Goal: Navigation & Orientation: Understand site structure

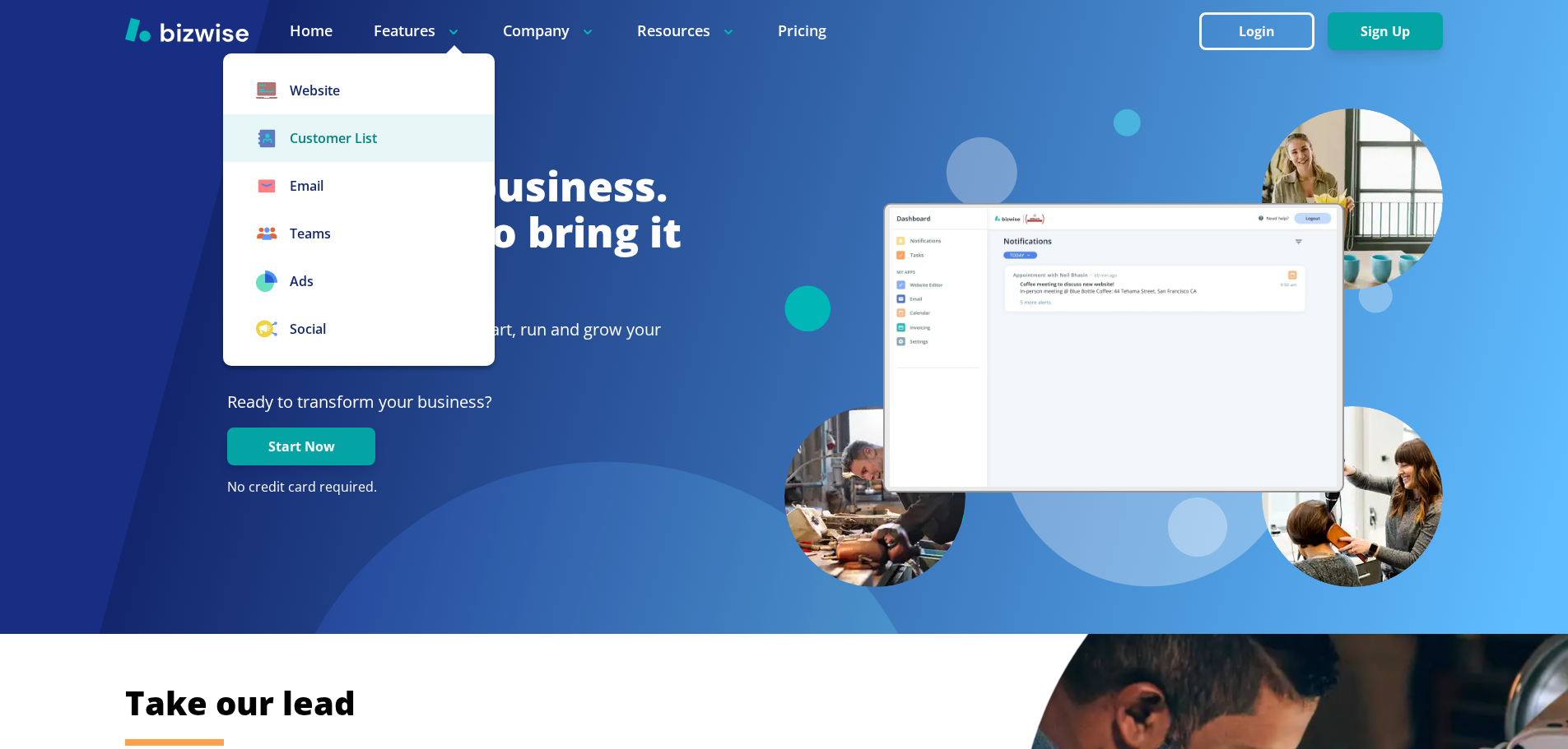
click at [376, 147] on link "Customer List" at bounding box center [358, 138] width 272 height 47
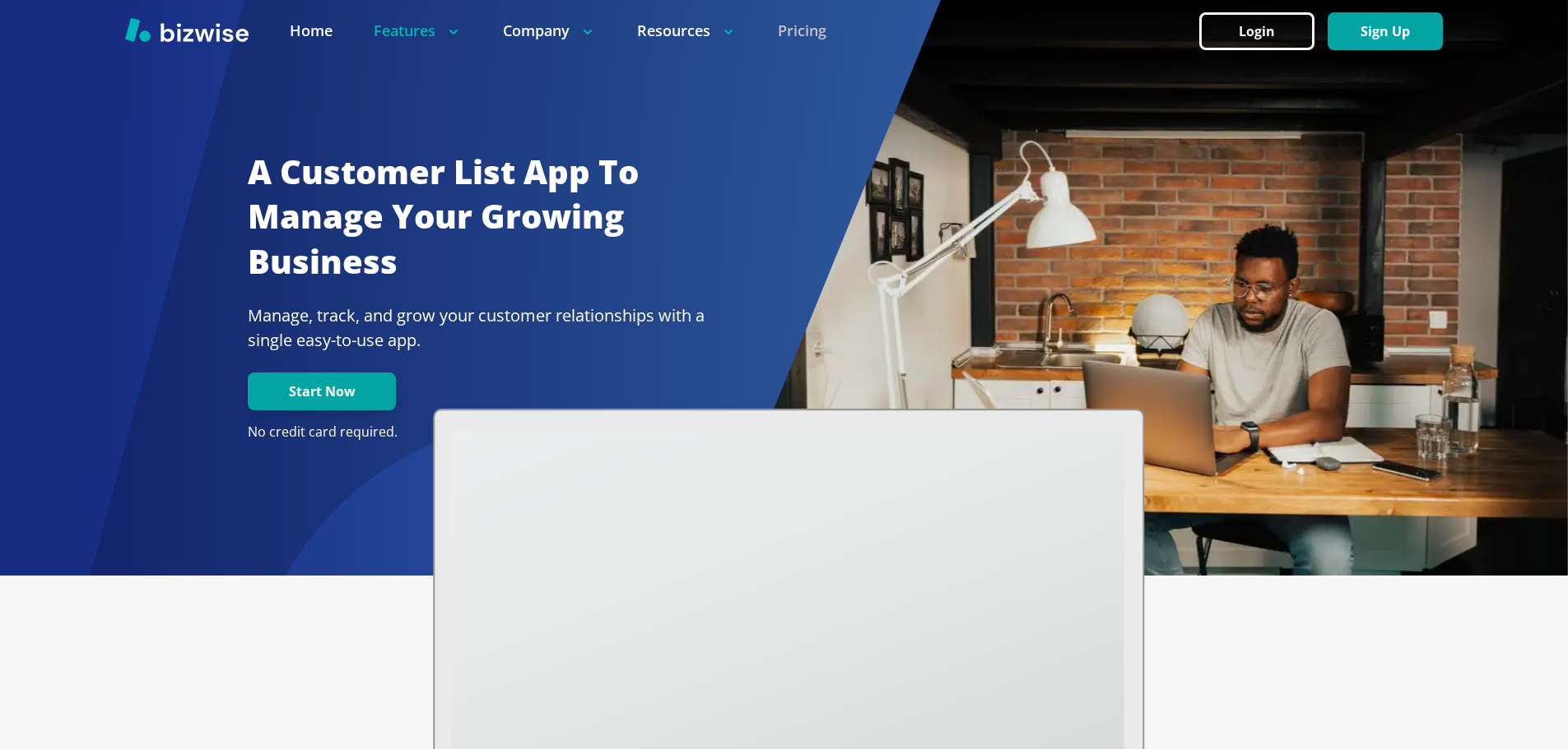
click at [799, 30] on link "Pricing" at bounding box center [801, 30] width 48 height 20
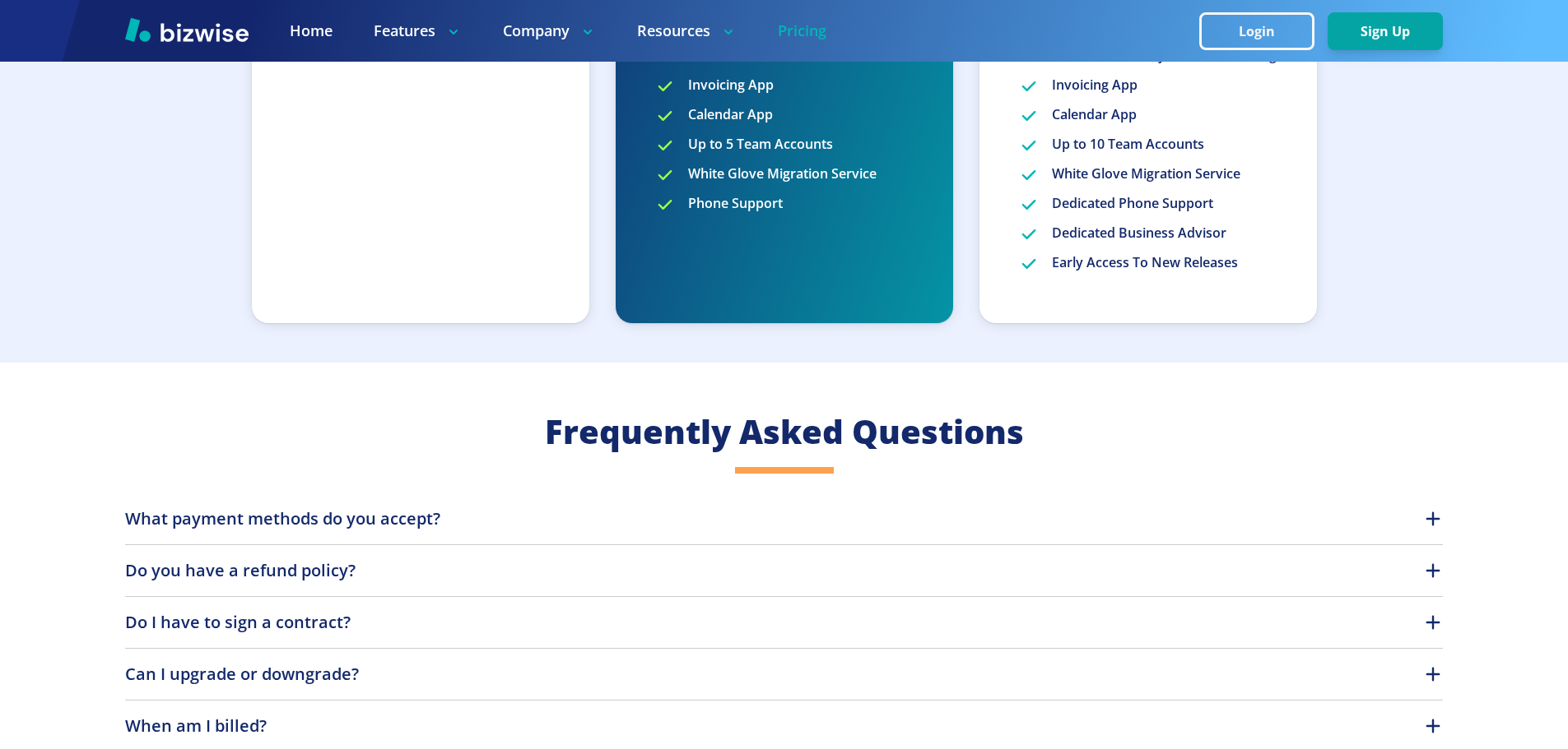
scroll to position [1234, 0]
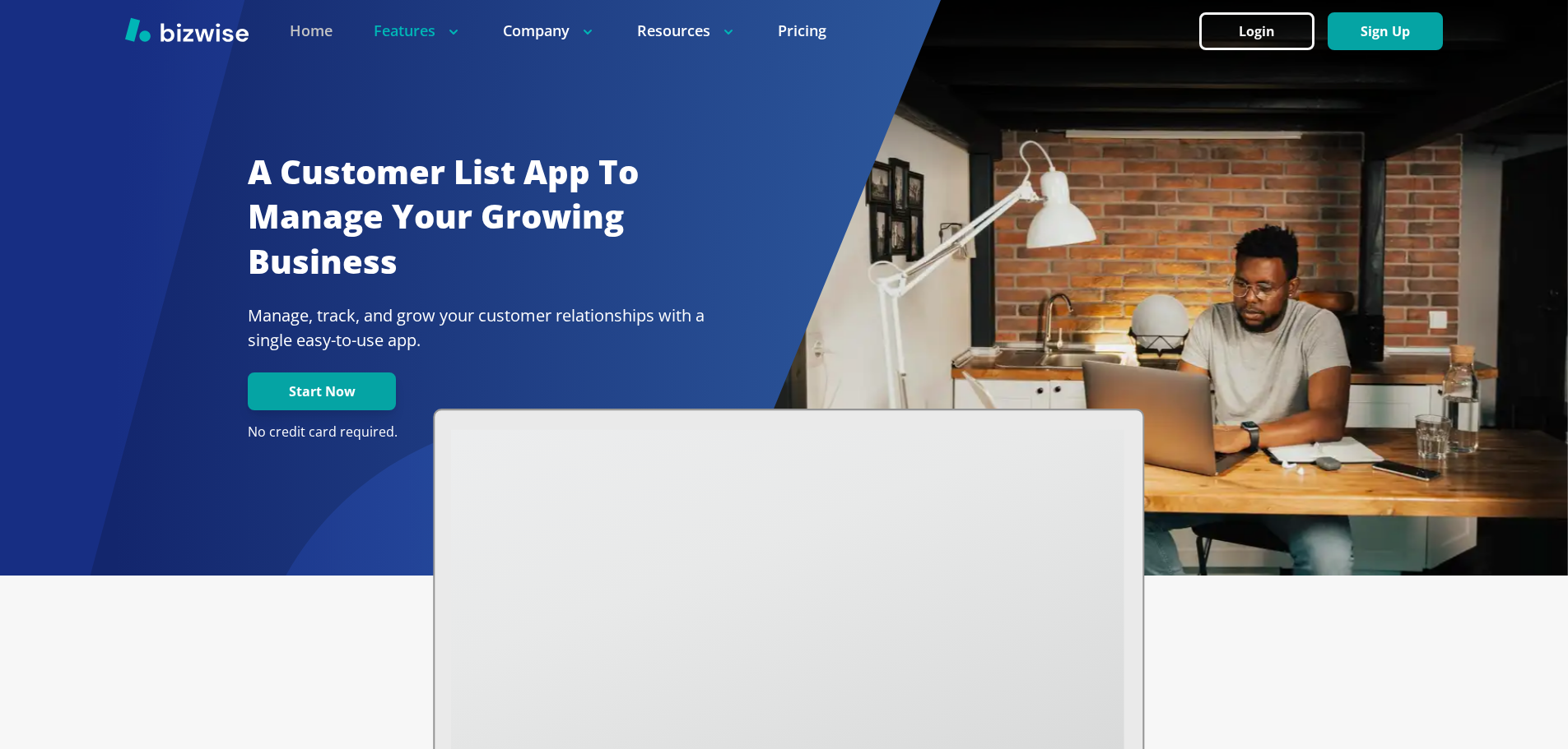
click at [304, 39] on link "Home" at bounding box center [311, 30] width 43 height 20
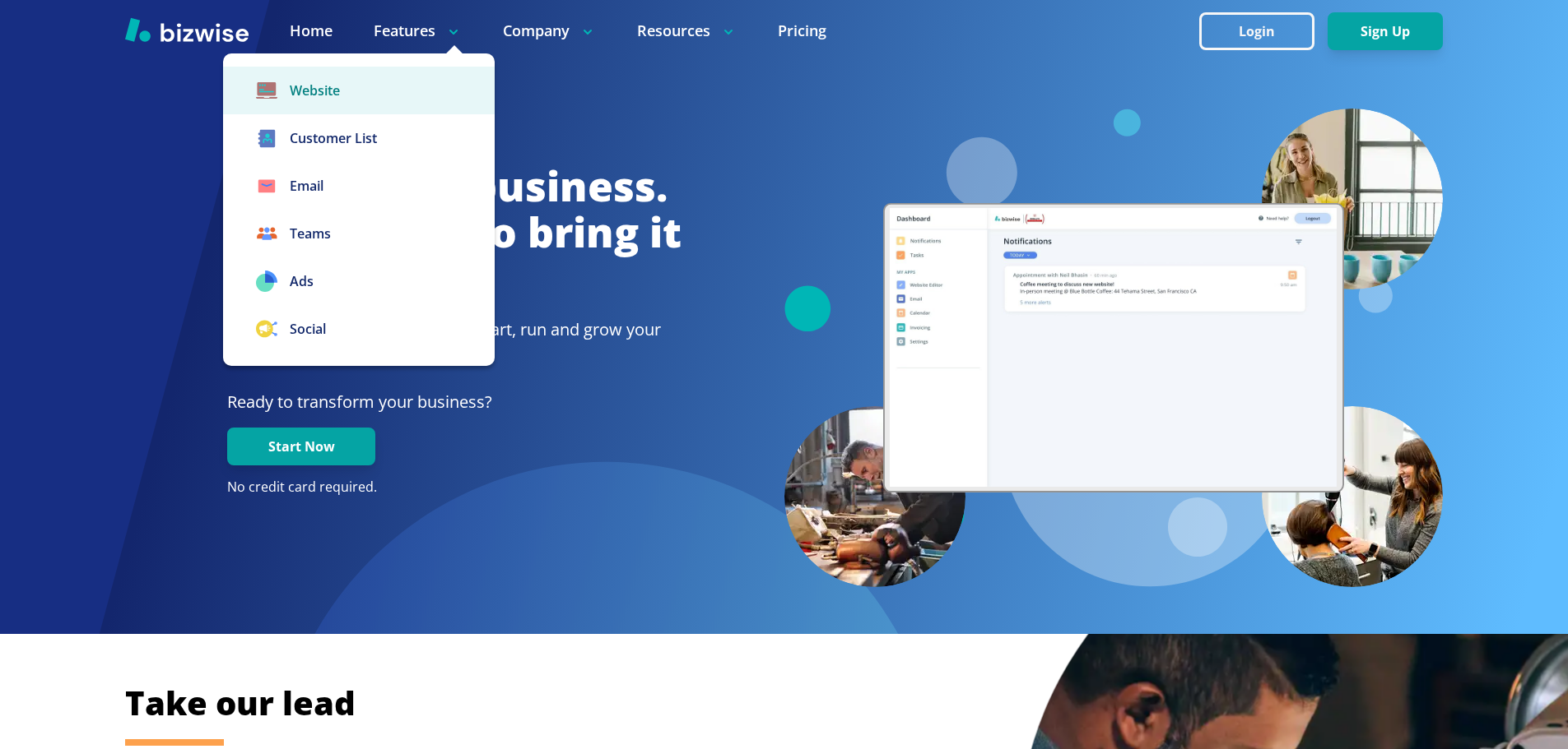
click at [395, 83] on link "Website" at bounding box center [358, 90] width 272 height 47
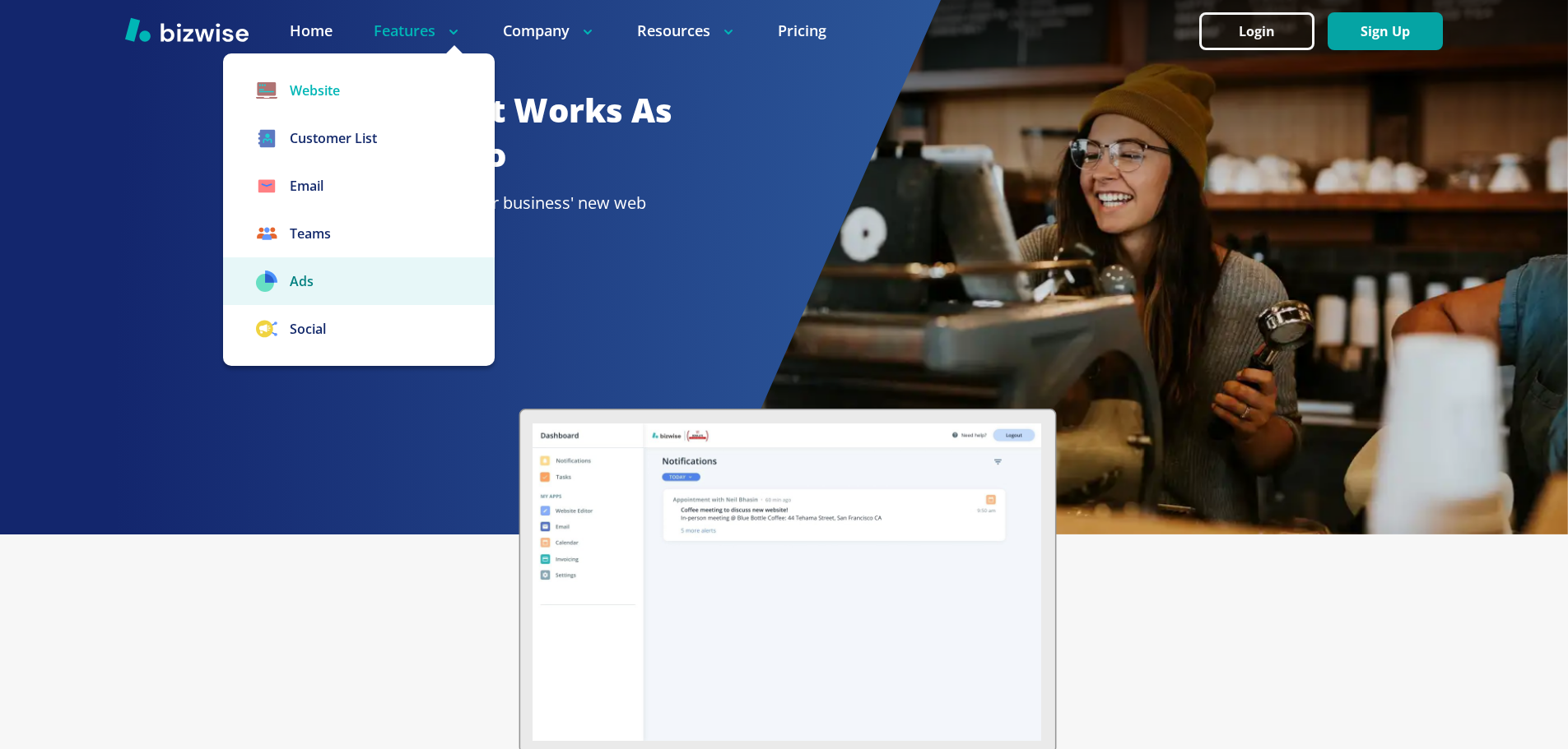
click at [338, 277] on link "Ads" at bounding box center [358, 281] width 272 height 47
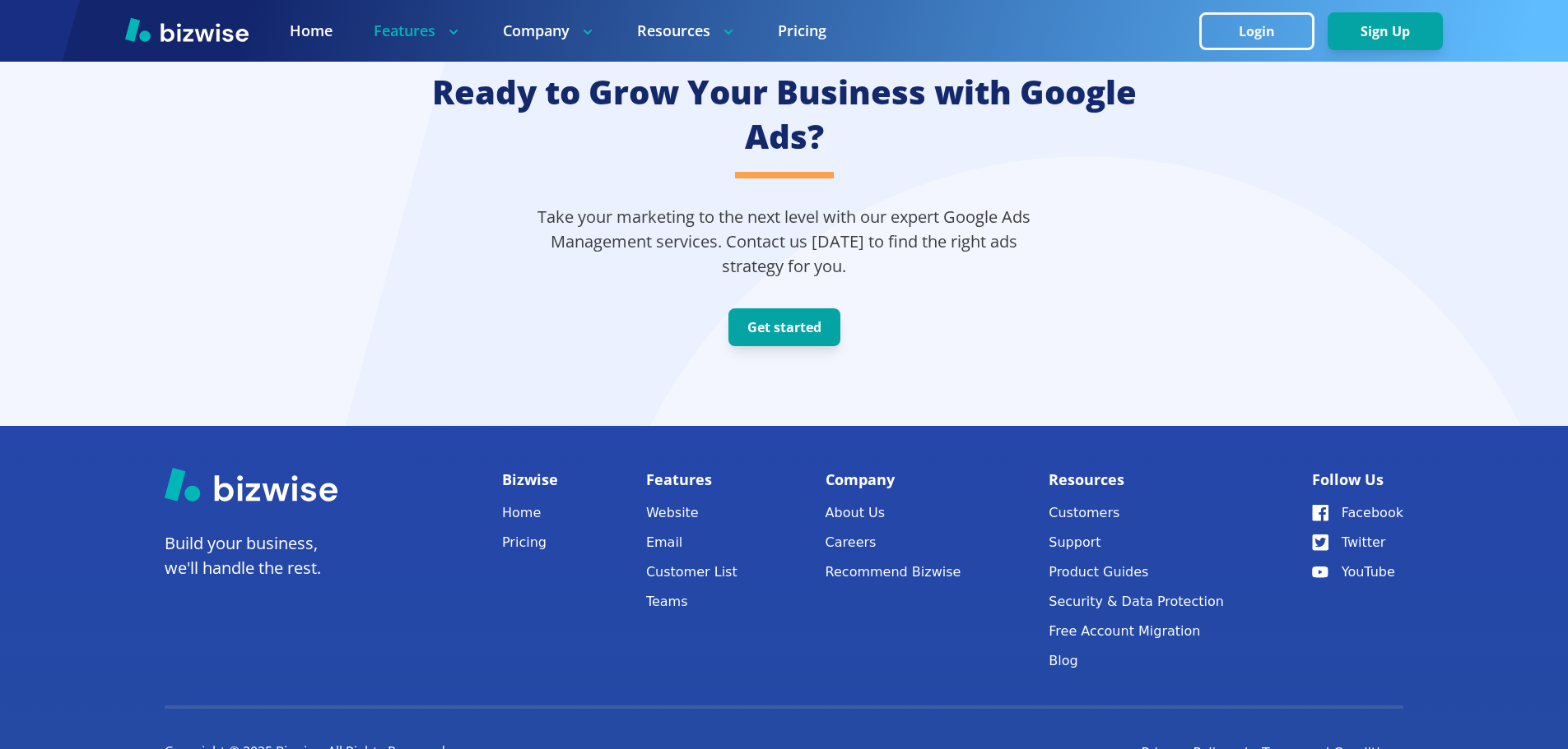
scroll to position [4128, 0]
